Goal: Information Seeking & Learning: Learn about a topic

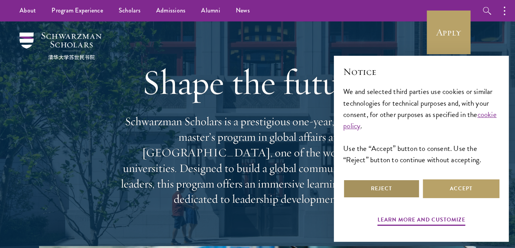
click at [395, 191] on button "Reject" at bounding box center [381, 188] width 76 height 19
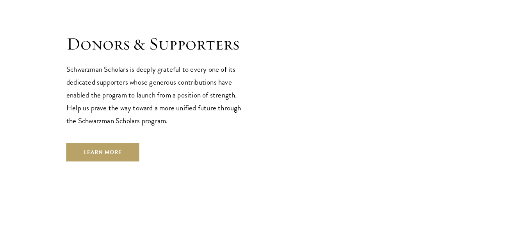
scroll to position [2317, 0]
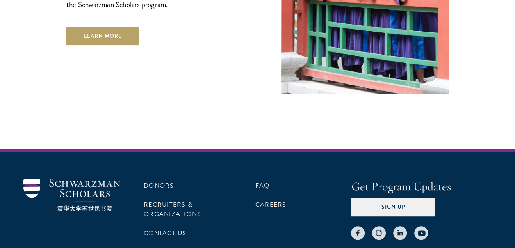
drag, startPoint x: 251, startPoint y: 227, endPoint x: 259, endPoint y: 220, distance: 11.1
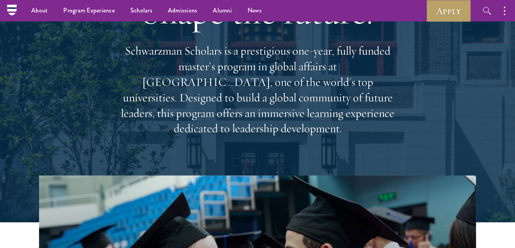
scroll to position [0, 0]
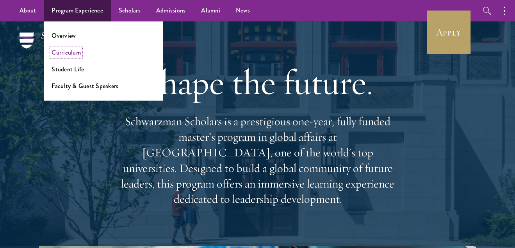
click at [59, 51] on link "Curriculum" at bounding box center [66, 52] width 29 height 9
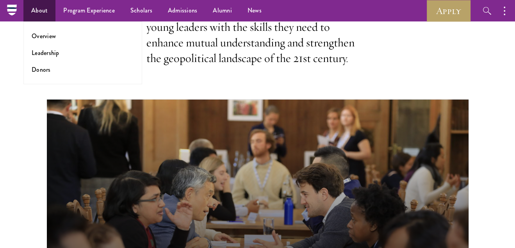
scroll to position [79, 0]
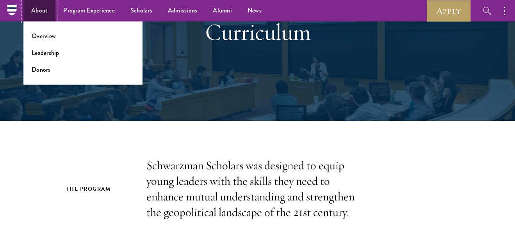
click at [48, 8] on link "About" at bounding box center [39, 10] width 32 height 21
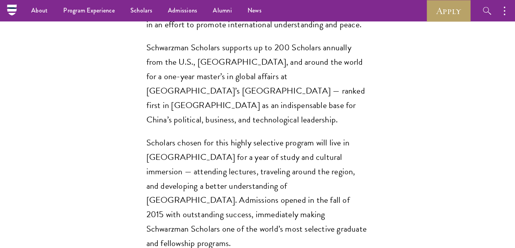
scroll to position [585, 0]
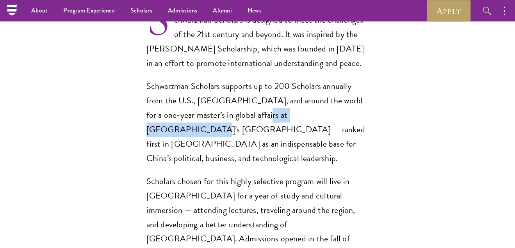
drag, startPoint x: 294, startPoint y: 99, endPoint x: 233, endPoint y: 99, distance: 60.9
click at [221, 100] on p "Schwarzman Scholars supports up to 200 Scholars annually from the U.S., [GEOGRA…" at bounding box center [257, 122] width 222 height 87
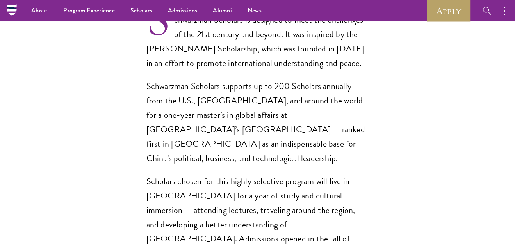
click at [287, 123] on p "Schwarzman Scholars supports up to 200 Scholars annually from the U.S., [GEOGRA…" at bounding box center [257, 122] width 222 height 87
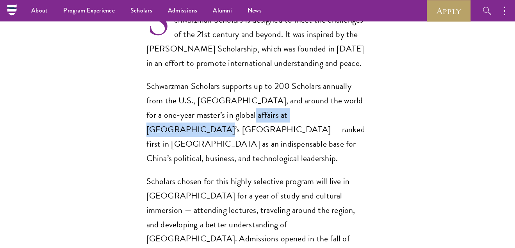
drag, startPoint x: 282, startPoint y: 103, endPoint x: 199, endPoint y: 103, distance: 83.5
click at [199, 103] on p "Schwarzman Scholars supports up to 200 Scholars annually from the U.S., [GEOGRA…" at bounding box center [257, 122] width 222 height 87
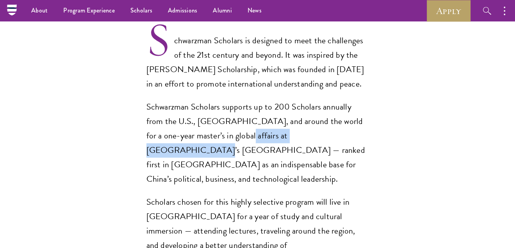
scroll to position [507, 0]
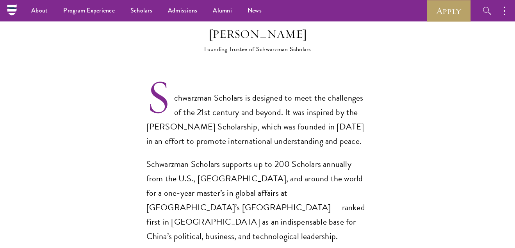
click at [270, 139] on div "Schwarzman Scholars is designed to meet the challenges of the 21st century and …" at bounding box center [257, 229] width 222 height 277
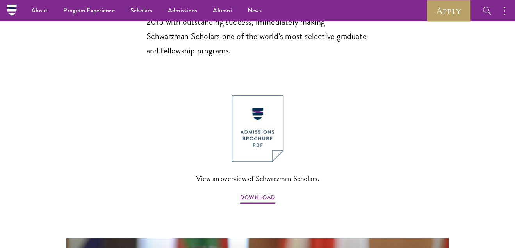
scroll to position [780, 0]
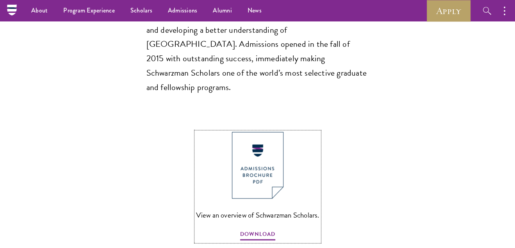
click at [271, 132] on img at bounding box center [258, 165] width 52 height 67
